Goal: Use online tool/utility: Utilize a website feature to perform a specific function

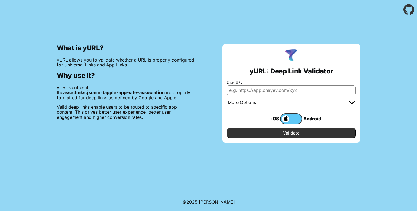
click at [282, 88] on input "Enter URL" at bounding box center [291, 90] width 129 height 10
type input "[DOMAIN_NAME]"
click at [292, 118] on label at bounding box center [291, 118] width 22 height 11
click at [0, 0] on input "checkbox" at bounding box center [0, 0] width 0 height 0
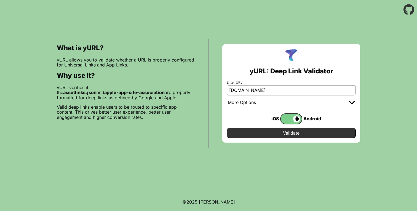
click at [294, 134] on input "Validate" at bounding box center [291, 133] width 129 height 10
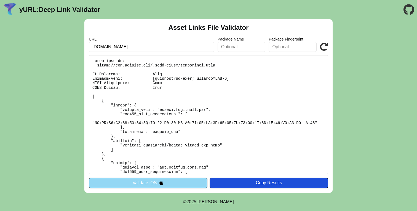
click at [246, 48] on input "text" at bounding box center [242, 47] width 48 height 10
click at [188, 181] on button "Validate iOS" at bounding box center [148, 183] width 119 height 10
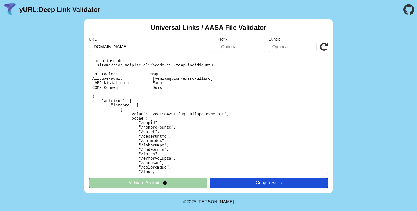
click at [282, 50] on input "text" at bounding box center [293, 47] width 48 height 10
click at [255, 47] on input "text" at bounding box center [242, 47] width 48 height 10
paste input "WJXHV63437"
type input "WJXHV63437"
click at [189, 183] on button "Validate Android" at bounding box center [148, 183] width 119 height 10
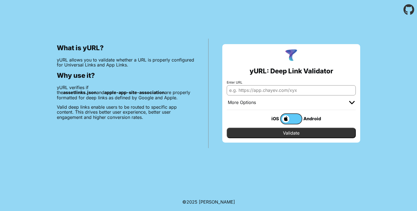
click at [275, 89] on input "Enter URL" at bounding box center [291, 90] width 129 height 10
click at [353, 102] on img at bounding box center [352, 102] width 6 height 3
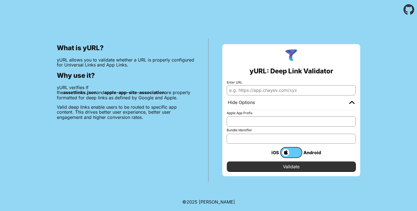
click at [299, 122] on input "Apple App Prefix" at bounding box center [291, 121] width 129 height 10
paste input "WJXHV63437"
type input "WJXHV63437"
click at [274, 137] on input "Bundle Identifier" at bounding box center [291, 139] width 129 height 10
click at [278, 86] on input "Enter URL" at bounding box center [291, 90] width 129 height 10
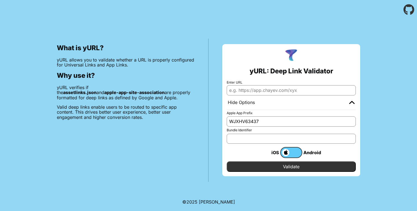
type input "[DOMAIN_NAME]"
click at [268, 134] on input "Bundle Identifier" at bounding box center [291, 139] width 129 height 10
paste input "[DOMAIN_NAME]"
type input "[DOMAIN_NAME]"
click at [268, 168] on input "Validate" at bounding box center [291, 166] width 129 height 10
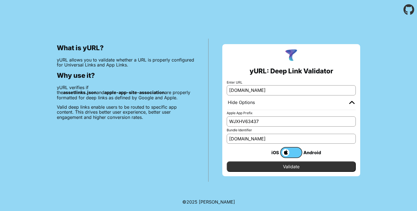
click at [294, 152] on label at bounding box center [291, 152] width 22 height 11
click at [0, 0] on input "checkbox" at bounding box center [0, 0] width 0 height 0
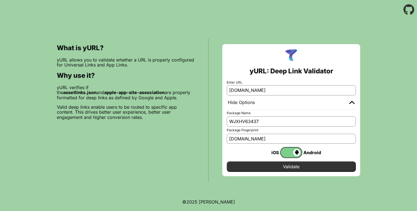
click at [287, 123] on input "WJXHV63437" at bounding box center [291, 121] width 129 height 10
click at [266, 124] on input "WJXHV63437" at bounding box center [291, 121] width 129 height 10
paste input "[DOMAIN_NAME]"
type input "[DOMAIN_NAME]"
click at [254, 140] on input "[DOMAIN_NAME]" at bounding box center [291, 139] width 129 height 10
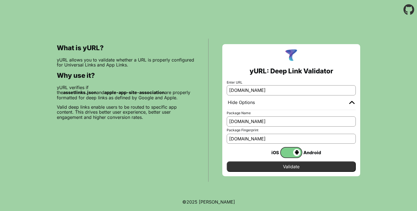
paste input ""46:5D:71:F5:AC:7C:A7:C5:88:46:B6:64:69:15:15:EB:8E:8C:BB:14:F2:DB:BF:F1:5B:3D:…"
type input ""46:5D:71:F5:AC:7C:A7:C5:88:46:B6:64:69:15:15:EB:8E:8C:BB:14:F2:DB:BF:F1:5B:3D:…"
click at [281, 168] on input "Validate" at bounding box center [291, 166] width 129 height 10
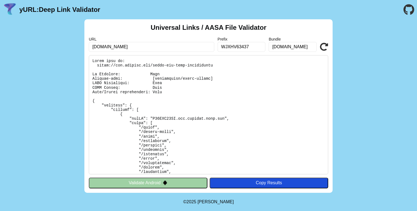
click at [231, 118] on pre at bounding box center [208, 114] width 239 height 119
click at [247, 180] on div "Copy Results" at bounding box center [268, 182] width 113 height 5
click at [257, 74] on pre at bounding box center [208, 114] width 239 height 119
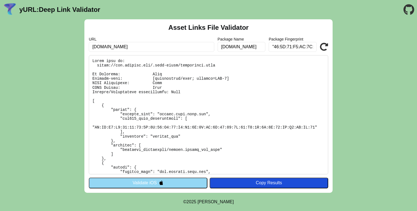
click at [275, 46] on input ""46:5D:71:F5:AC:7C:A7:C5:88:46:B6:64:69:15:15:EB:8E:8C:BB:14:F2:DB:BF:F1:5B:3D:…" at bounding box center [293, 47] width 48 height 10
click at [314, 46] on input "46:5D:71:F5:AC:7C:A7:C5:88:46:B6:64:69:15:15:EB:8E:8C:BB:14:F2:DB:BF:F1:5B:3D:2…" at bounding box center [293, 47] width 48 height 10
type input "46:5D:71:F5:AC:7C:A7:C5:88:46:B6:64:69:15:15:EB:8E:8C:BB:14:F2:DB:BF:F1:5B:3D:2…"
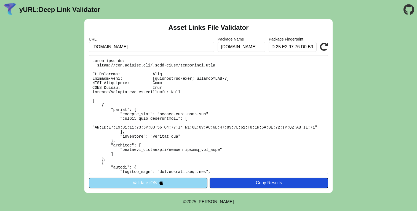
click at [190, 182] on button "Validate iOS" at bounding box center [148, 183] width 119 height 10
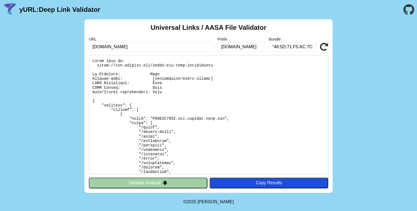
click at [274, 45] on input ""46:5D:71:F5:AC:7C:A7:C5:88:46:B6:64:69:15:15:EB:8E:8C:BB:14:F2:DB:BF:F1:5B:3D:…" at bounding box center [293, 47] width 48 height 10
click at [316, 45] on input "46:5D:71:F5:AC:7C:A7:C5:88:46:B6:64:69:15:15:EB:8E:8C:BB:14:F2:DB:BF:F1:5B:3D:2…" at bounding box center [293, 47] width 48 height 10
type input "46:5D:71:F5:AC:7C:A7:C5:88:46:B6:64:69:15:15:EB:8E:8C:BB:14:F2:DB:BF:F1:5B:3D:2…"
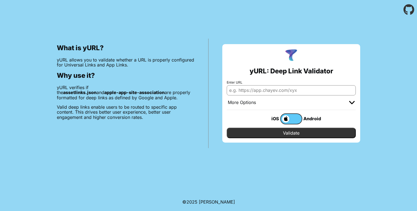
click at [282, 91] on input "Enter URL" at bounding box center [291, 90] width 129 height 10
type input "[DOMAIN_NAME]"
click at [295, 102] on div "More Options" at bounding box center [291, 102] width 129 height 15
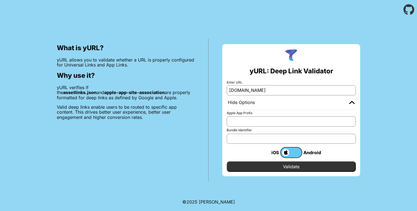
click at [273, 140] on input "Bundle Identifier" at bounding box center [291, 139] width 129 height 10
paste input "46:5D:71:F5:AC:7C:A7:C5:88:46:B6:64:69:15:15:EB:8E:8C:BB:14:F2:DB:BF:F1:5B:3D:2…"
type input "46:5D:71:F5:AC:7C:A7:C5:88:46:B6:64:69:15:15:EB:8E:8C:BB:14:F2:DB:BF:F1:5B:3D:2…"
click at [295, 151] on label at bounding box center [291, 152] width 22 height 11
click at [0, 0] on input "checkbox" at bounding box center [0, 0] width 0 height 0
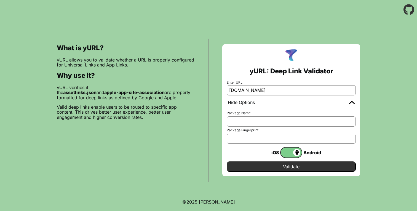
click at [276, 138] on input "Package Fingerprint" at bounding box center [291, 139] width 129 height 10
paste input "46:5D:71:F5:AC:7C:A7:C5:88:46:B6:64:69:15:15:EB:8E:8C:BB:14:F2:DB:BF:F1:5B:3D:2…"
type input "46:5D:71:F5:AC:7C:A7:C5:88:46:B6:64:69:15:15:EB:8E:8C:BB:14:F2:DB:BF:F1:5B:3D:2…"
click at [275, 119] on input "Package Name" at bounding box center [291, 121] width 129 height 10
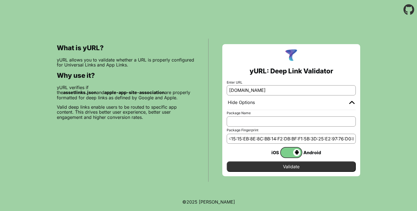
scroll to position [0, 0]
type input "[DOMAIN_NAME]"
click at [294, 166] on input "Validate" at bounding box center [291, 166] width 129 height 10
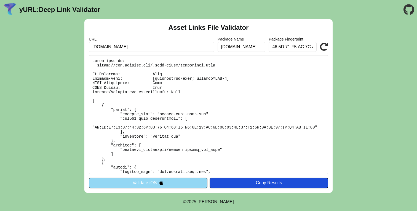
click at [281, 117] on pre at bounding box center [208, 114] width 239 height 119
click at [284, 109] on pre at bounding box center [208, 114] width 239 height 119
click at [247, 129] on pre at bounding box center [208, 114] width 239 height 119
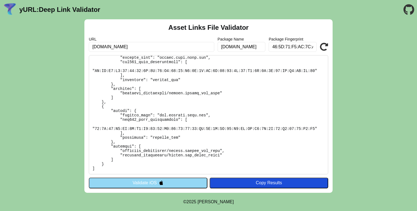
click at [249, 180] on button "Copy Results" at bounding box center [269, 183] width 119 height 10
click at [262, 110] on pre at bounding box center [208, 114] width 239 height 119
click at [261, 183] on div "Copy Results" at bounding box center [268, 182] width 113 height 5
click at [198, 95] on pre at bounding box center [208, 114] width 239 height 119
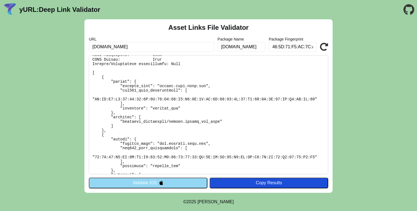
scroll to position [0, 0]
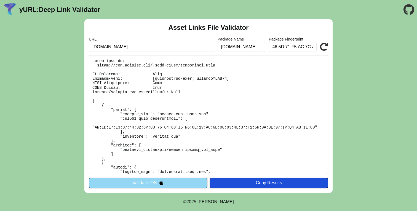
click at [130, 79] on pre at bounding box center [208, 114] width 239 height 119
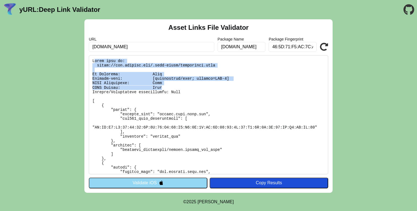
drag, startPoint x: 94, startPoint y: 61, endPoint x: 174, endPoint y: 89, distance: 84.8
click at [174, 89] on pre at bounding box center [208, 114] width 239 height 119
click at [195, 91] on pre at bounding box center [208, 114] width 239 height 119
drag, startPoint x: 187, startPoint y: 102, endPoint x: 89, endPoint y: 60, distance: 106.8
click at [89, 60] on pre at bounding box center [208, 114] width 239 height 119
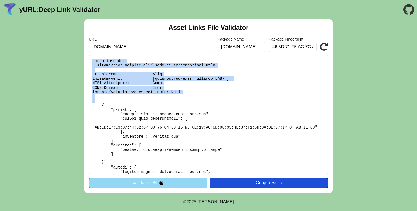
copy pre "Found file at: https://www.awlohub.com/.well-known/assetlinks.json No Redirect:…"
click at [126, 182] on button "Validate iOS" at bounding box center [148, 183] width 119 height 10
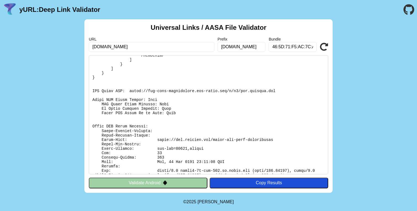
scroll to position [163, 0]
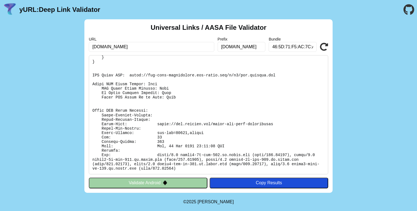
click at [286, 48] on input "46:5D:71:F5:AC:7C:A7:C5:88:46:B6:64:69:15:15:EB:8E:8C:BB:14:F2:DB:BF:F1:5B:3D:2…" at bounding box center [293, 47] width 48 height 10
click at [282, 48] on input "46:5D:71:F5:AC:7C:A7:C5:88:46:B6:64:69:15:15:EB:8E:8C:BB:14:F2:DB:BF:F1:5B:3D:2…" at bounding box center [293, 47] width 48 height 10
paste input "WJXHV63437"
type input "WJXHV63437"
click at [249, 46] on input "[DOMAIN_NAME]" at bounding box center [242, 47] width 48 height 10
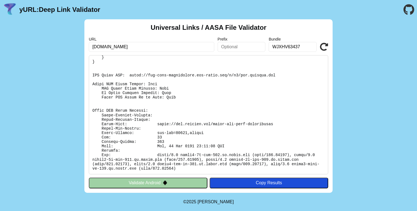
click at [303, 46] on input "WJXHV63437" at bounding box center [293, 47] width 48 height 10
paste input "[DOMAIN_NAME]"
drag, startPoint x: 301, startPoint y: 47, endPoint x: 262, endPoint y: 48, distance: 38.6
click at [262, 48] on div "URL www.awlohub.com Prefix Bundle WJXHV63437com.lemoonn.awlo.app Validate" at bounding box center [208, 44] width 239 height 15
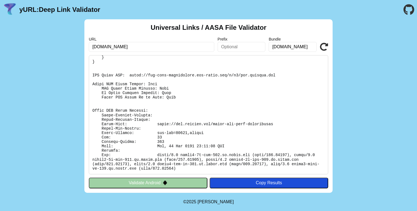
type input "[DOMAIN_NAME]"
click at [231, 48] on input "text" at bounding box center [242, 47] width 48 height 10
paste input "WJXHV63437"
type input "WJXHV63437"
click at [186, 181] on button "Validate Android" at bounding box center [148, 183] width 119 height 10
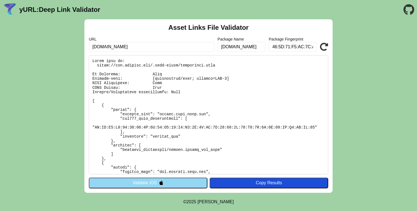
click at [63, 39] on div "Asset Links File Validator URL www.awlohub.com Package Name com.lemoonn.awlo.ap…" at bounding box center [208, 106] width 417 height 174
click at [81, 10] on link "yURL: Deep Link Validator" at bounding box center [59, 10] width 81 height 8
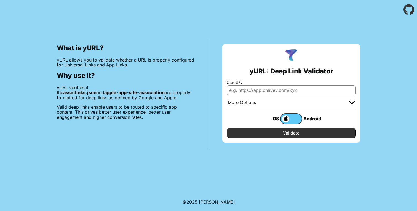
click at [243, 90] on input "Enter URL" at bounding box center [291, 90] width 129 height 10
type input "[DOMAIN_NAME]"
click at [276, 102] on div "More Options" at bounding box center [291, 102] width 129 height 15
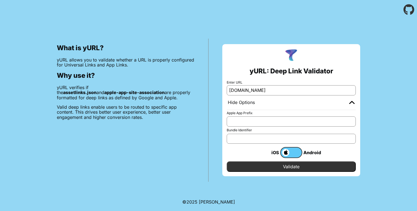
click at [272, 124] on input "Apple App Prefix" at bounding box center [291, 121] width 129 height 10
type input "WJXHV63437"
click at [268, 136] on input "Bundle Identifier" at bounding box center [291, 139] width 129 height 10
type input "[DOMAIN_NAME]"
click at [269, 167] on input "Validate" at bounding box center [291, 166] width 129 height 10
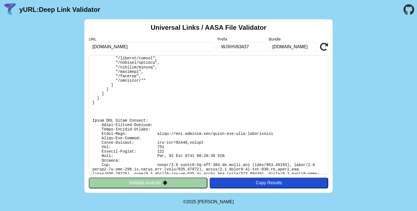
scroll to position [314, 0]
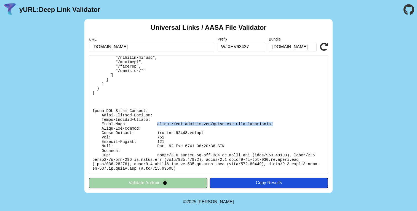
drag, startPoint x: 275, startPoint y: 124, endPoint x: 157, endPoint y: 125, distance: 117.3
click at [157, 125] on pre at bounding box center [208, 114] width 239 height 119
copy pre "[URL][DOMAIN_NAME]"
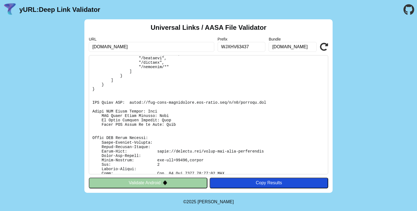
scroll to position [133, 0]
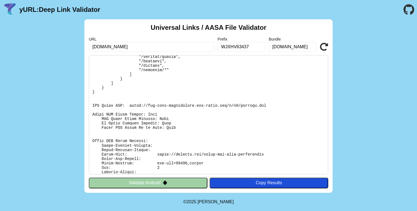
click at [250, 180] on div "Copy Results" at bounding box center [268, 182] width 113 height 5
